Goal: Information Seeking & Learning: Learn about a topic

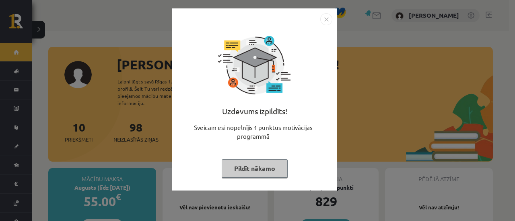
click at [249, 167] on button "Pildīt nākamo" at bounding box center [254, 169] width 66 height 18
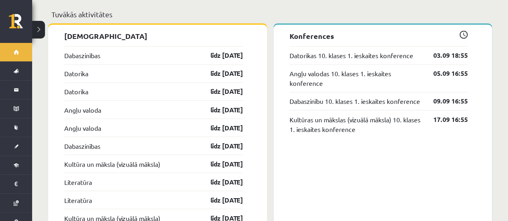
scroll to position [660, 0]
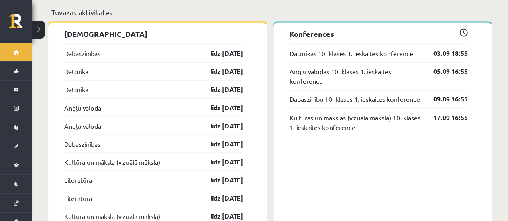
click at [93, 49] on link "Dabaszinības" at bounding box center [82, 54] width 36 height 10
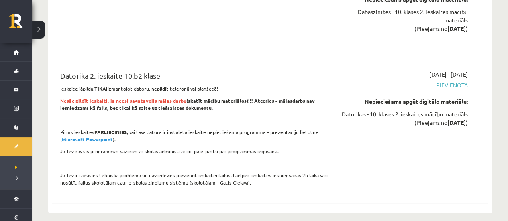
scroll to position [2552, 0]
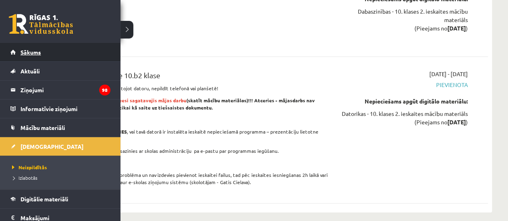
click at [31, 51] on span "Sākums" at bounding box center [31, 52] width 21 height 7
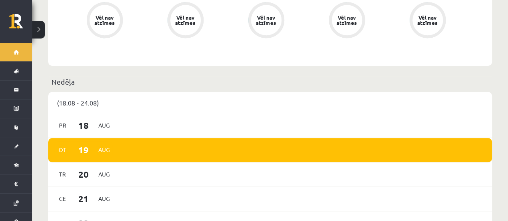
scroll to position [369, 0]
